Goal: Task Accomplishment & Management: Manage account settings

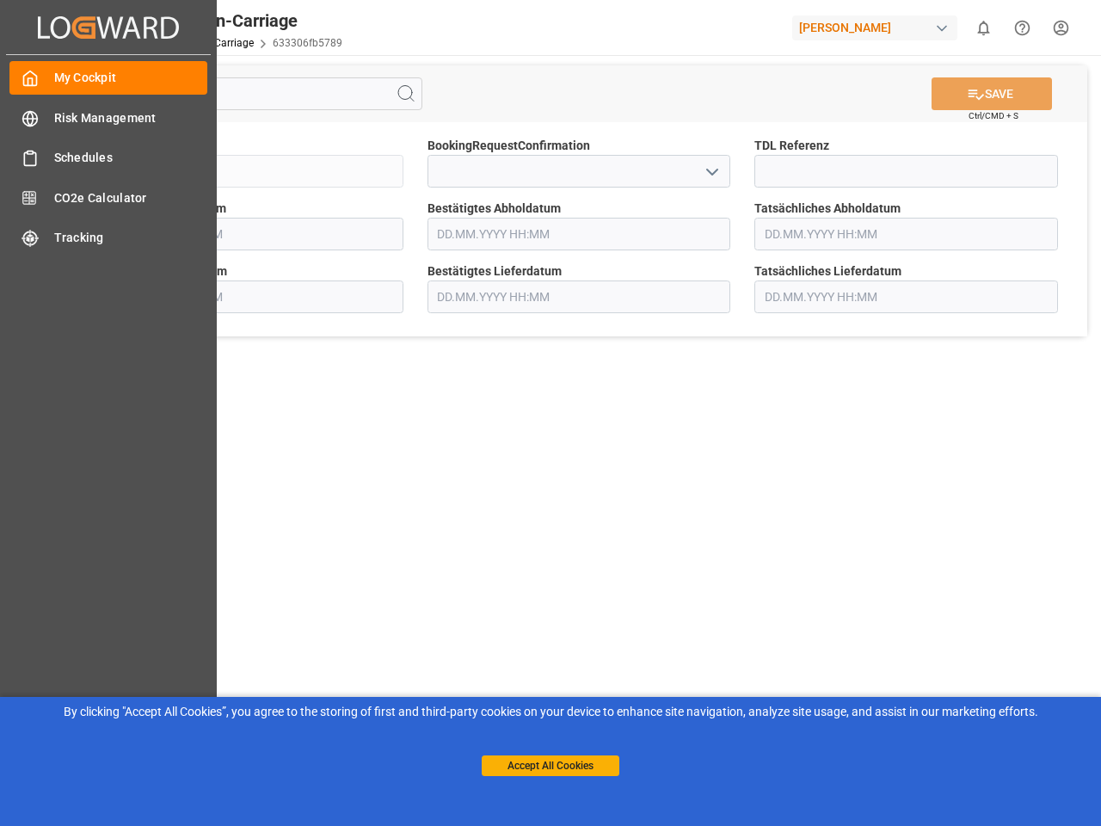
type input "[DATE] 00:00"
click at [550, 413] on main "SAVE Ctrl/CMD + S Sendung QKA25-010508 BookingRequestConfirmation TDL Referenz …" at bounding box center [578, 435] width 1037 height 761
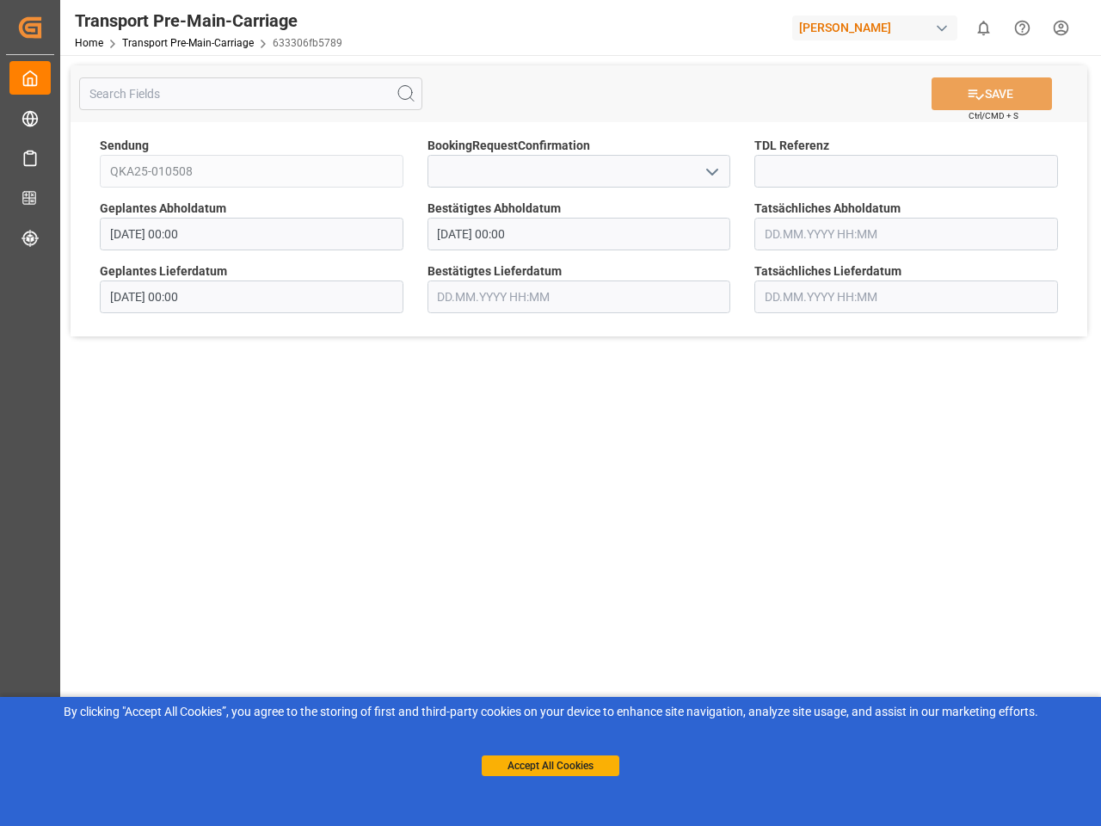
click at [43, 27] on icon "Created by potrace 1.15, written by [PERSON_NAME] [DATE]-[DATE]" at bounding box center [30, 28] width 26 height 28
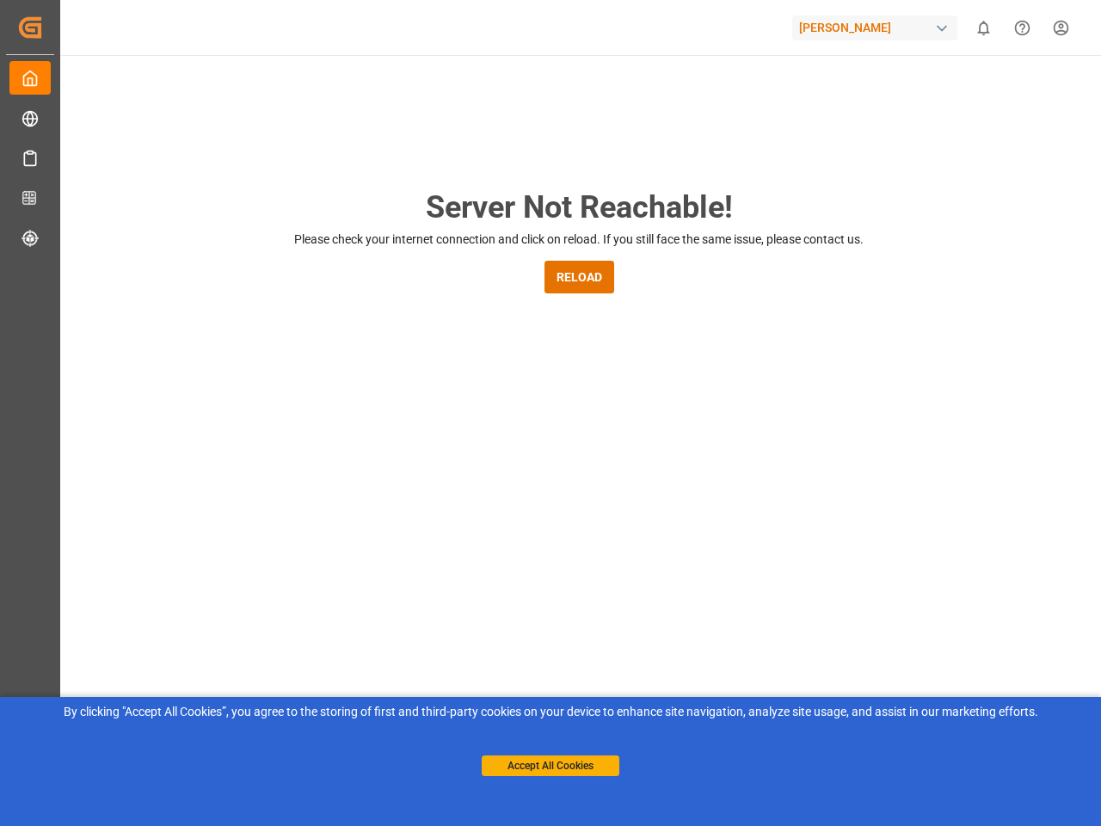
click at [878, 28] on div "[PERSON_NAME]" at bounding box center [874, 27] width 165 height 25
click at [983, 28] on html "Created by potrace 1.15, written by [PERSON_NAME] [DATE]-[DATE] Created by potr…" at bounding box center [550, 413] width 1101 height 826
click at [1022, 28] on icon "Help Center" at bounding box center [1022, 28] width 18 height 18
click at [406, 94] on div "Server Not Reachable! Please check your internet connection and click on reload…" at bounding box center [579, 658] width 1044 height 1207
click at [992, 94] on div "Server Not Reachable! Please check your internet connection and click on reload…" at bounding box center [579, 658] width 1044 height 1207
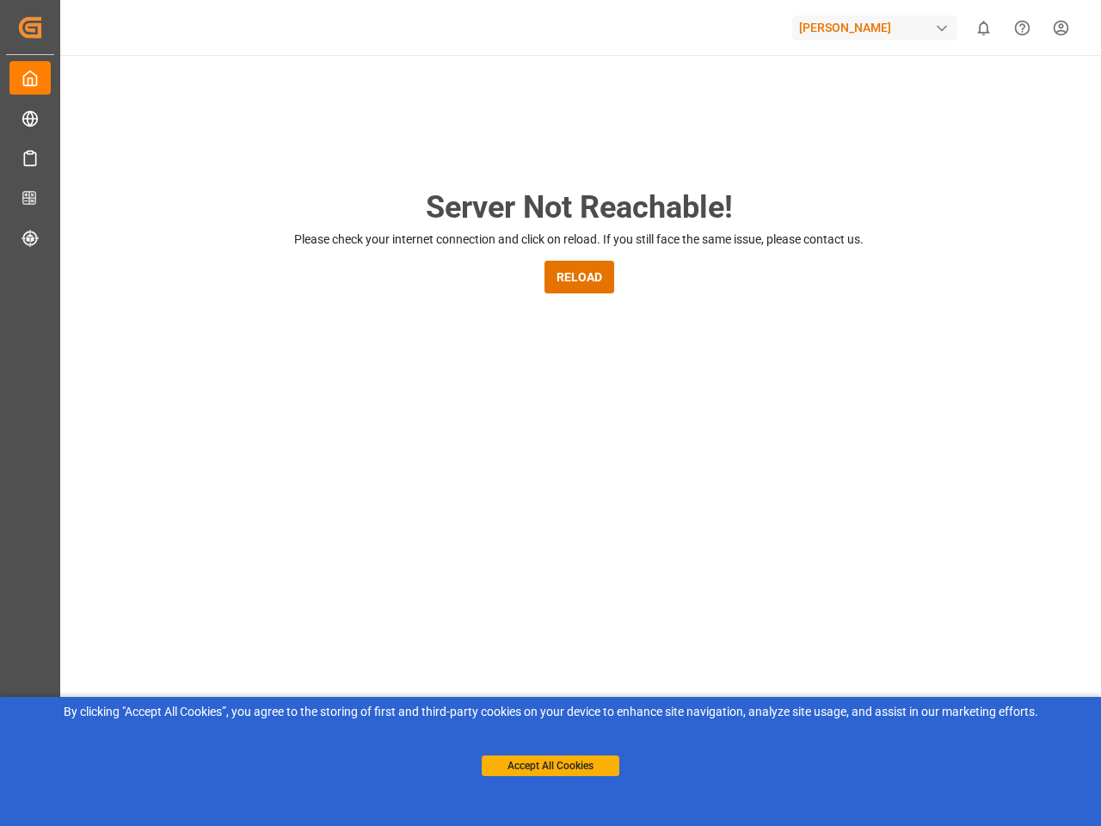
click at [711, 171] on div "Server Not Reachable! Please check your internet connection and click on reload…" at bounding box center [579, 658] width 1044 height 1207
click at [550, 765] on button "Accept All Cookies" at bounding box center [551, 765] width 138 height 21
